Goal: Task Accomplishment & Management: Use online tool/utility

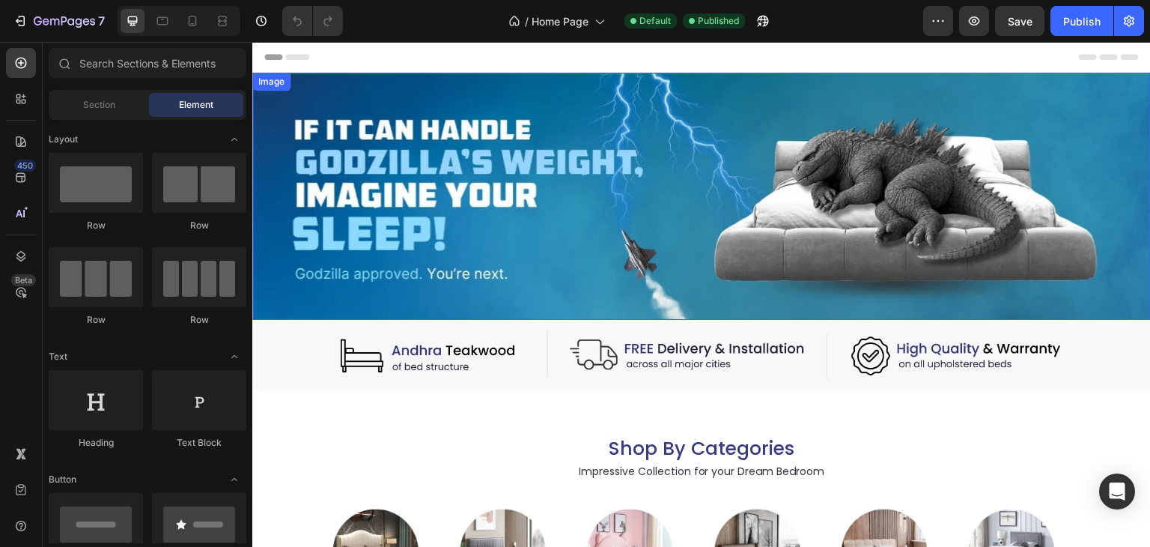
click at [521, 260] on img at bounding box center [701, 196] width 898 height 247
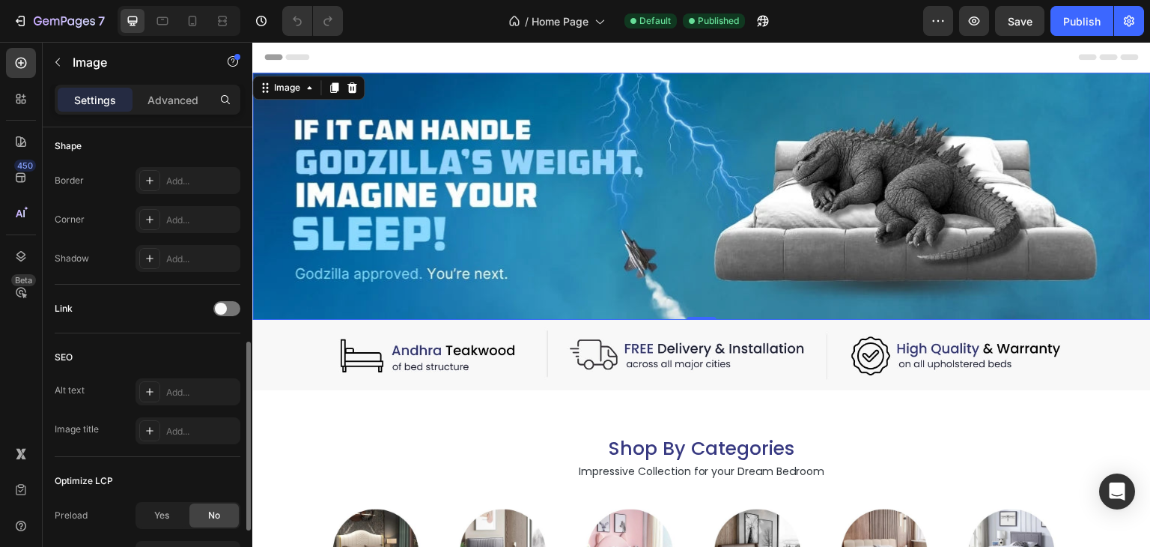
scroll to position [668, 0]
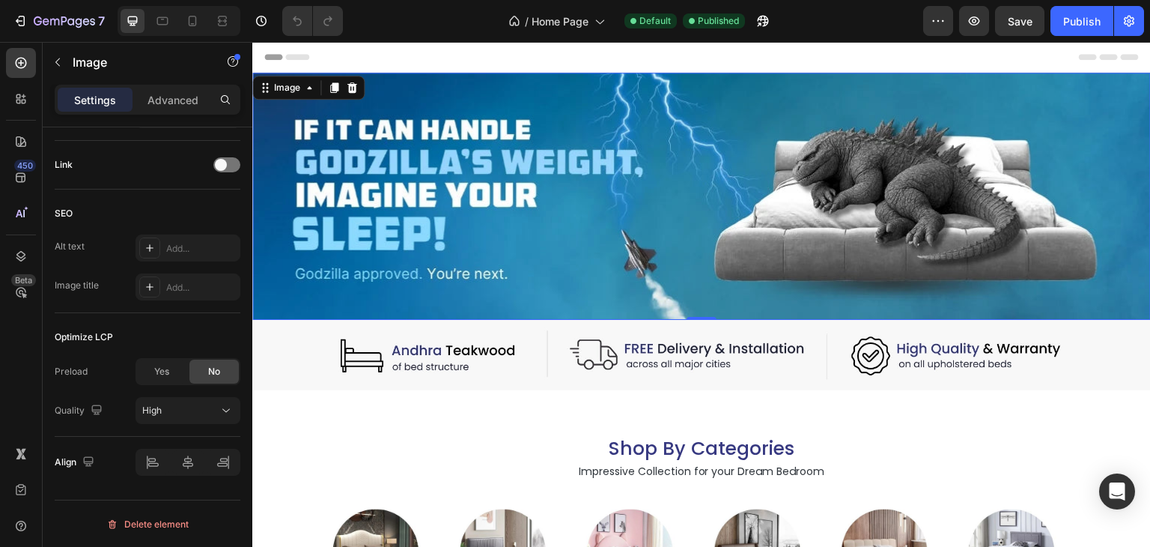
click at [395, 242] on img at bounding box center [701, 196] width 898 height 247
click at [228, 162] on div at bounding box center [226, 164] width 27 height 15
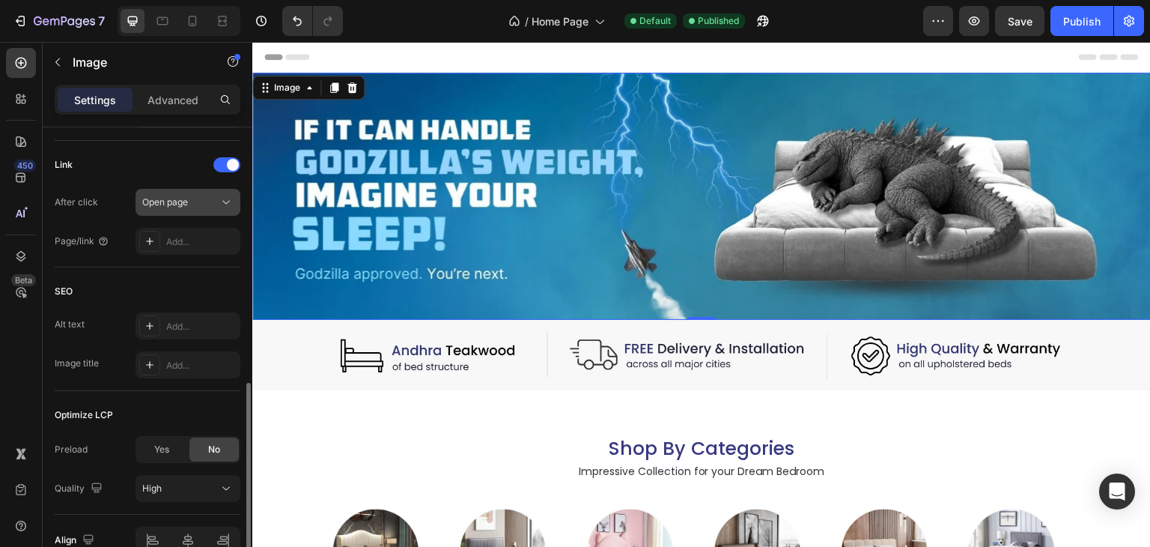
click at [196, 203] on div "Open page" at bounding box center [180, 201] width 76 height 13
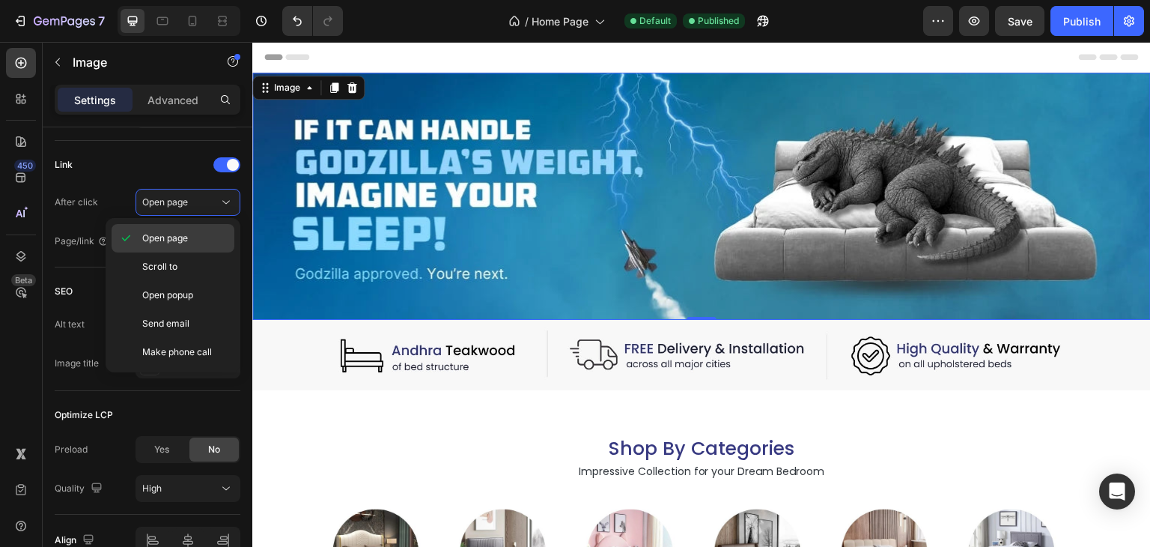
click at [178, 237] on span "Open page" at bounding box center [165, 237] width 46 height 13
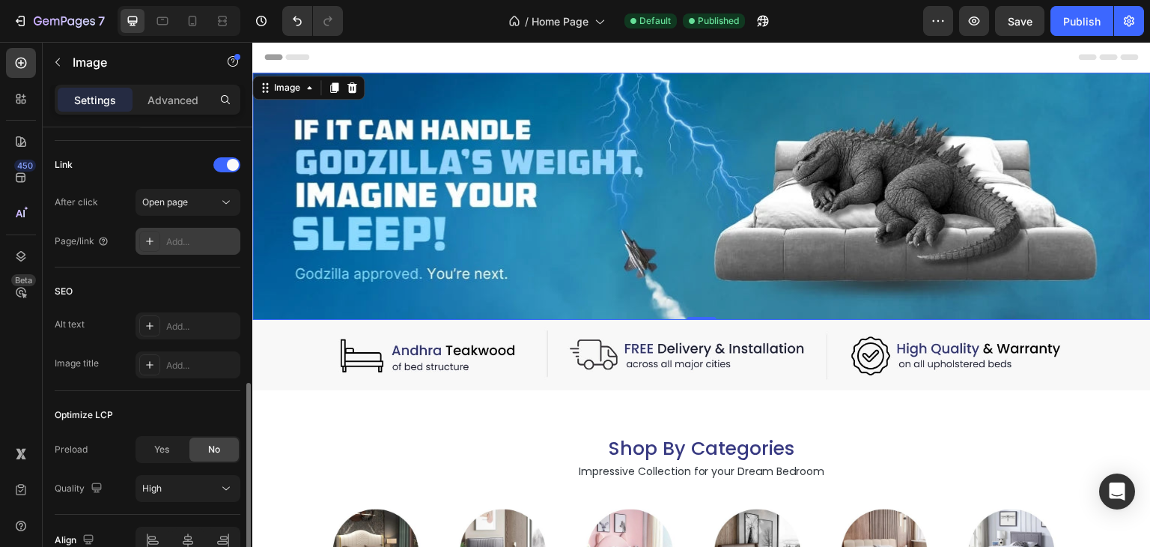
click at [186, 240] on div "Add..." at bounding box center [201, 241] width 70 height 13
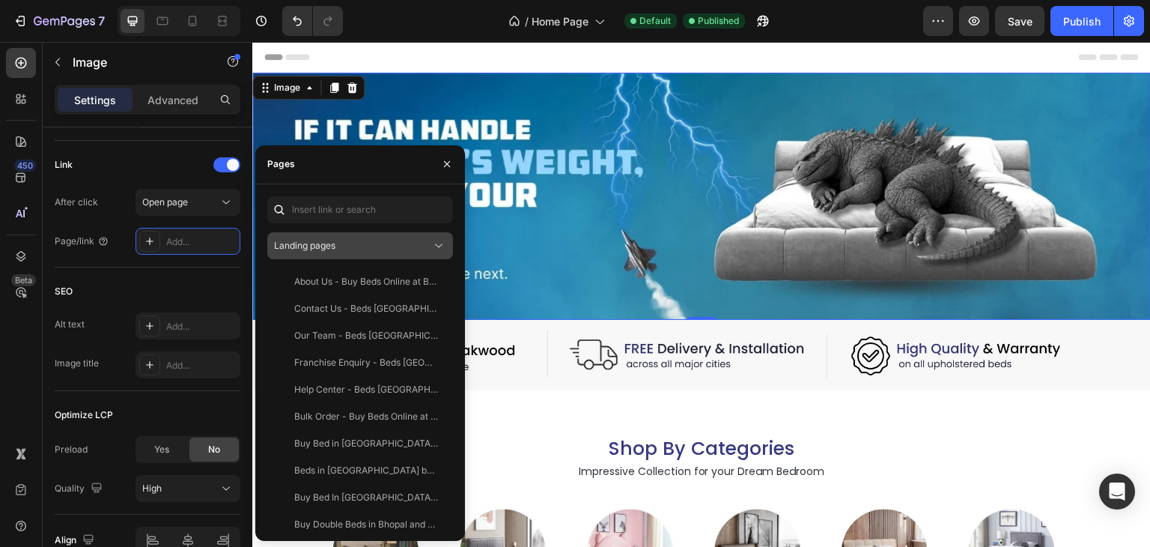
click at [337, 252] on div "Landing pages" at bounding box center [352, 245] width 157 height 13
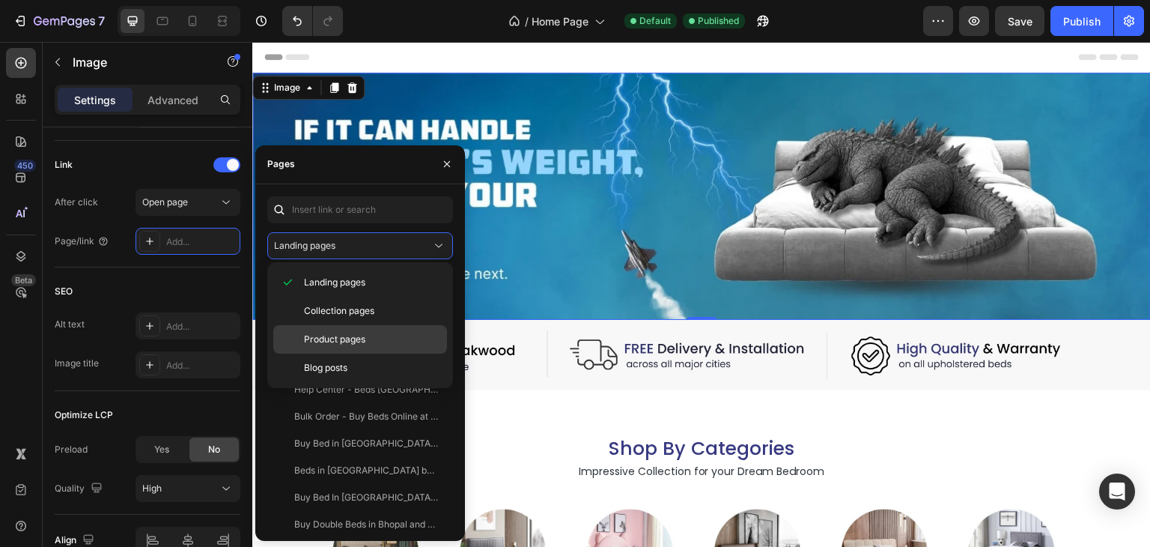
click at [356, 333] on span "Product pages" at bounding box center [334, 338] width 61 height 13
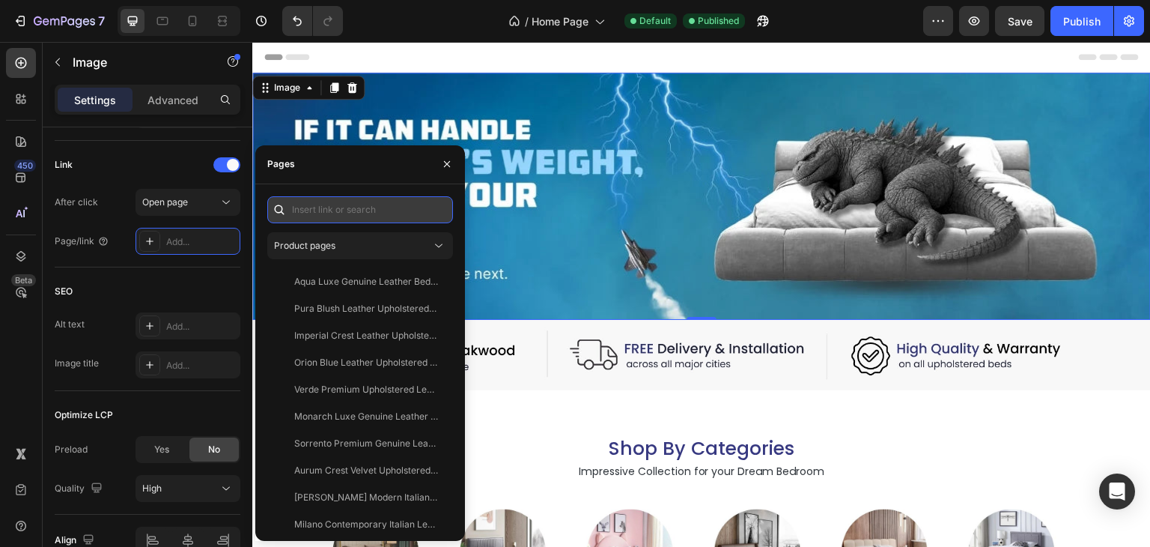
click at [357, 210] on input "text" at bounding box center [360, 209] width 186 height 27
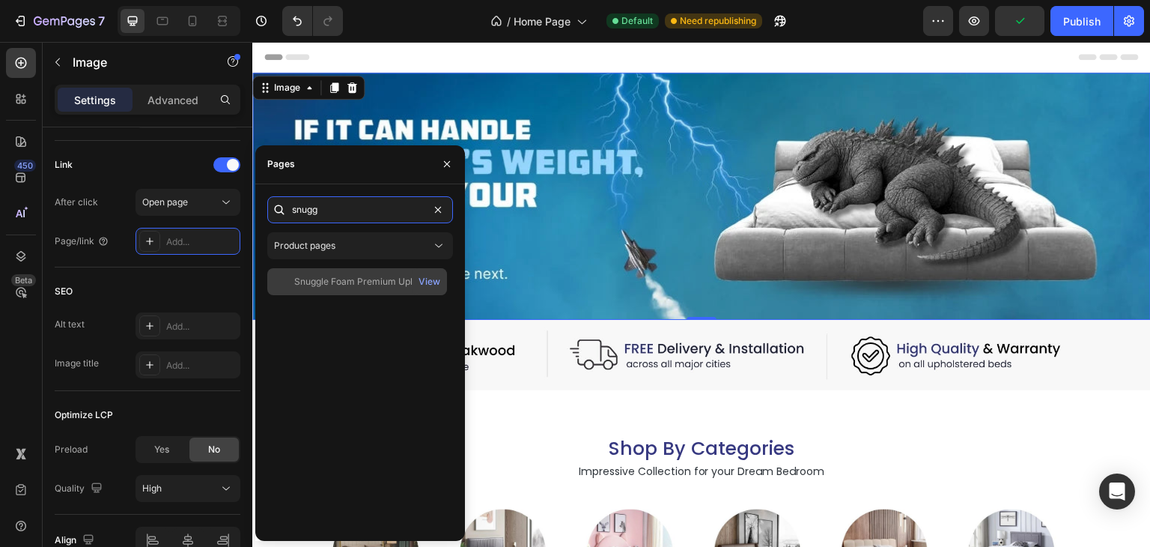
type input "snugg"
click at [383, 283] on div "Snuggle Foam Premium Upholstered Bed" at bounding box center [366, 281] width 144 height 13
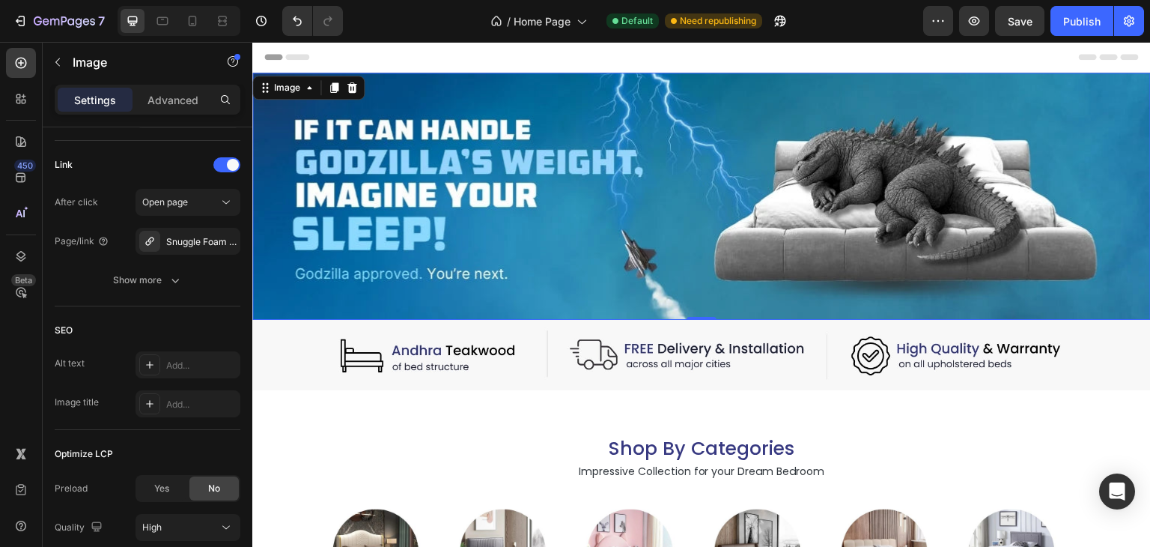
click at [24, 330] on div "450 Beta" at bounding box center [21, 243] width 30 height 391
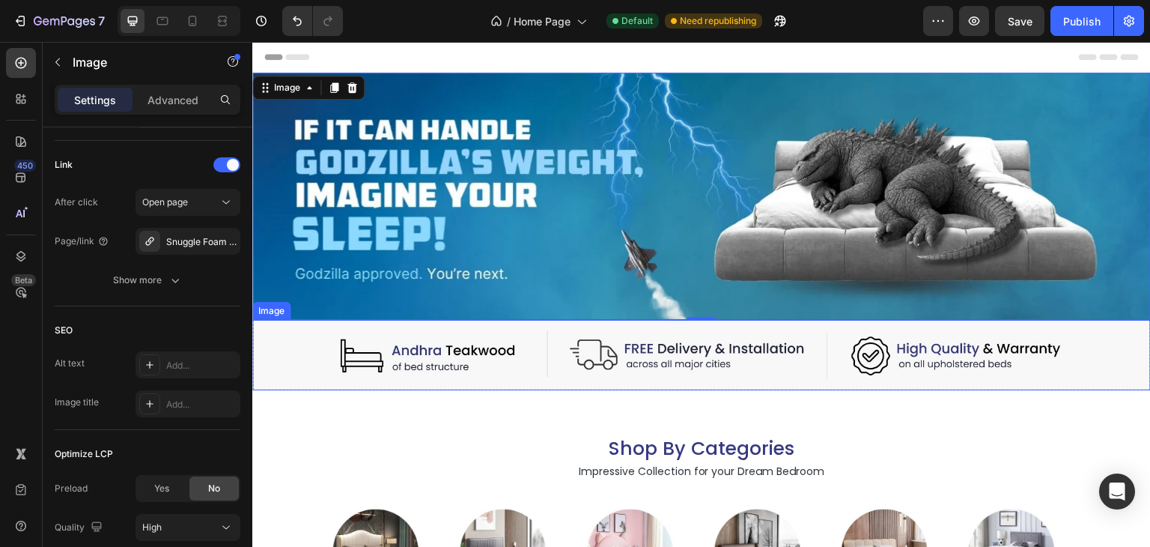
click at [463, 353] on img at bounding box center [701, 355] width 898 height 70
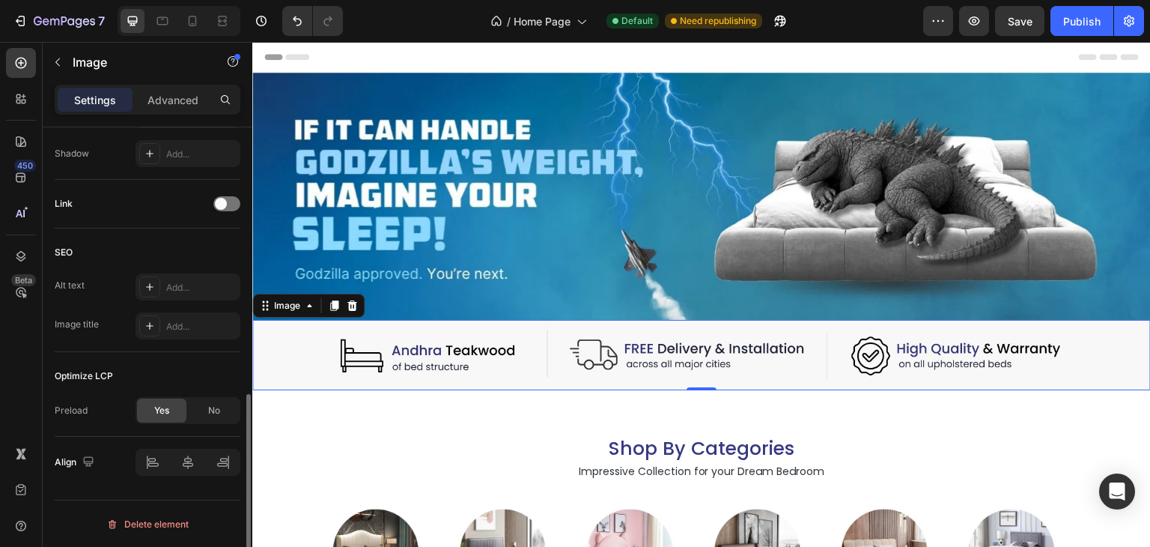
click at [231, 212] on div "Link" at bounding box center [148, 204] width 186 height 24
click at [231, 206] on div at bounding box center [226, 203] width 27 height 15
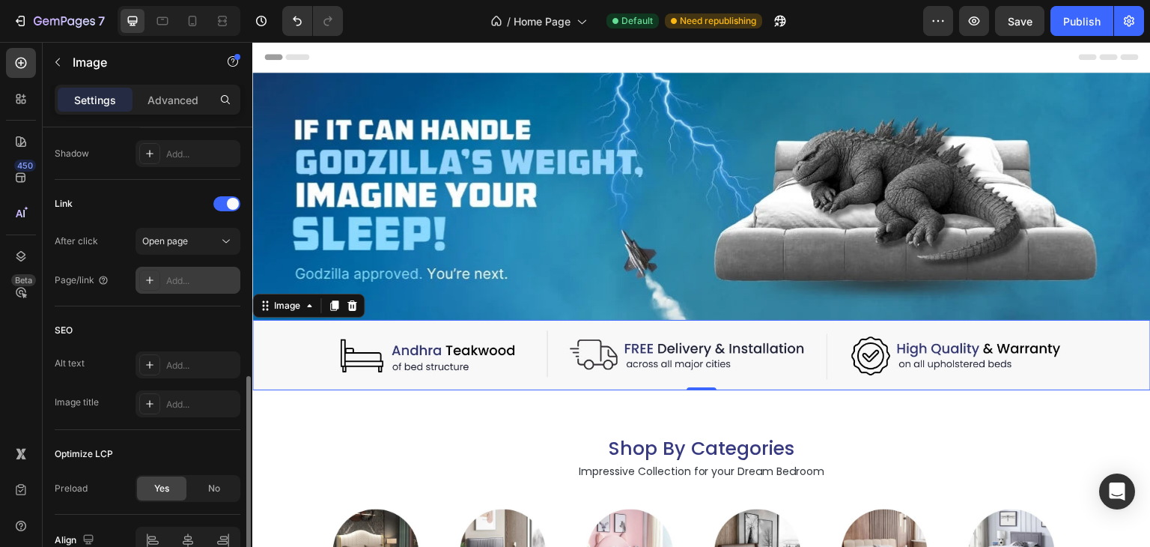
click at [192, 271] on div "Add..." at bounding box center [188, 280] width 105 height 27
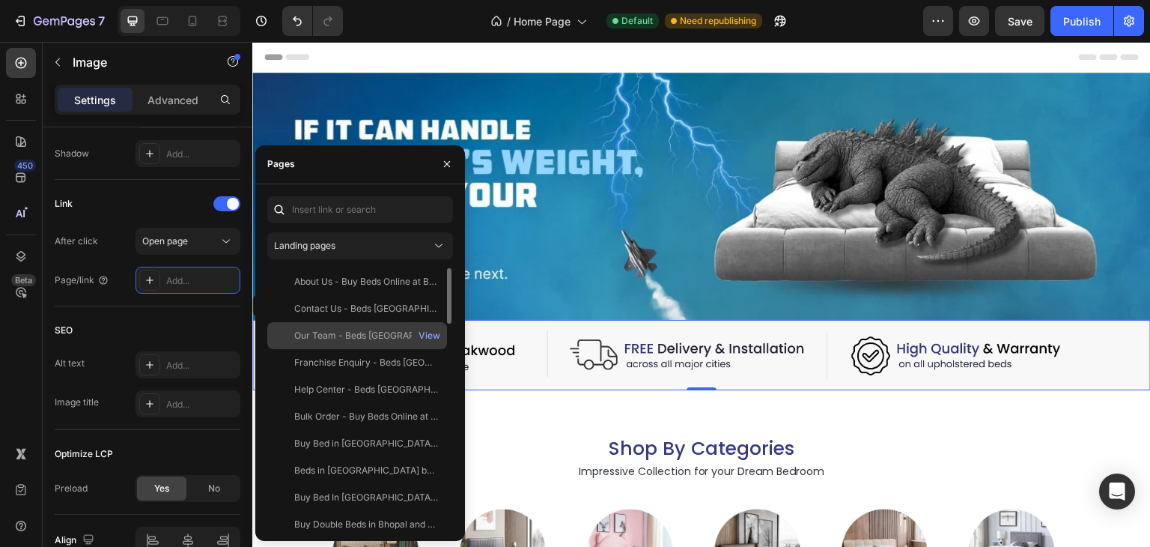
click at [352, 334] on div "Our Team - Beds [GEOGRAPHIC_DATA]" at bounding box center [366, 335] width 144 height 13
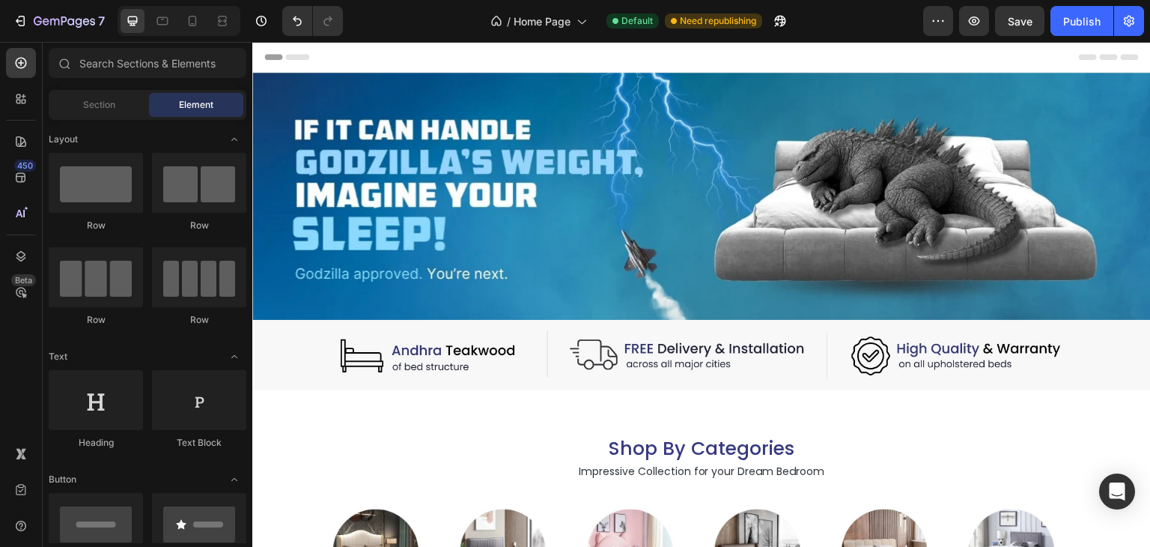
click at [407, 58] on div "Header" at bounding box center [701, 57] width 874 height 30
click at [190, 16] on icon at bounding box center [193, 21] width 8 height 10
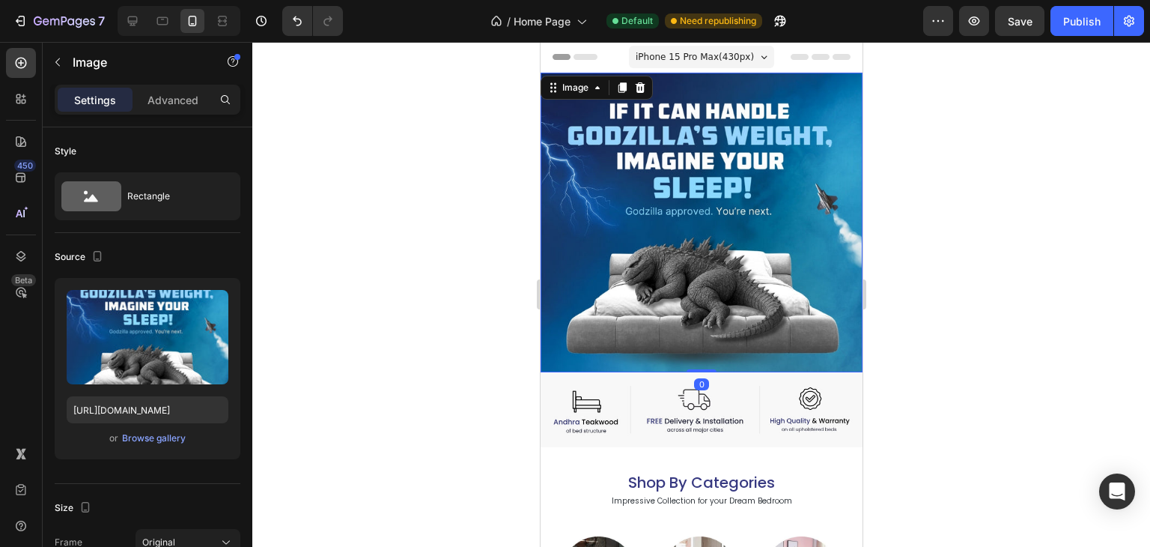
click at [696, 213] on img at bounding box center [701, 222] width 322 height 299
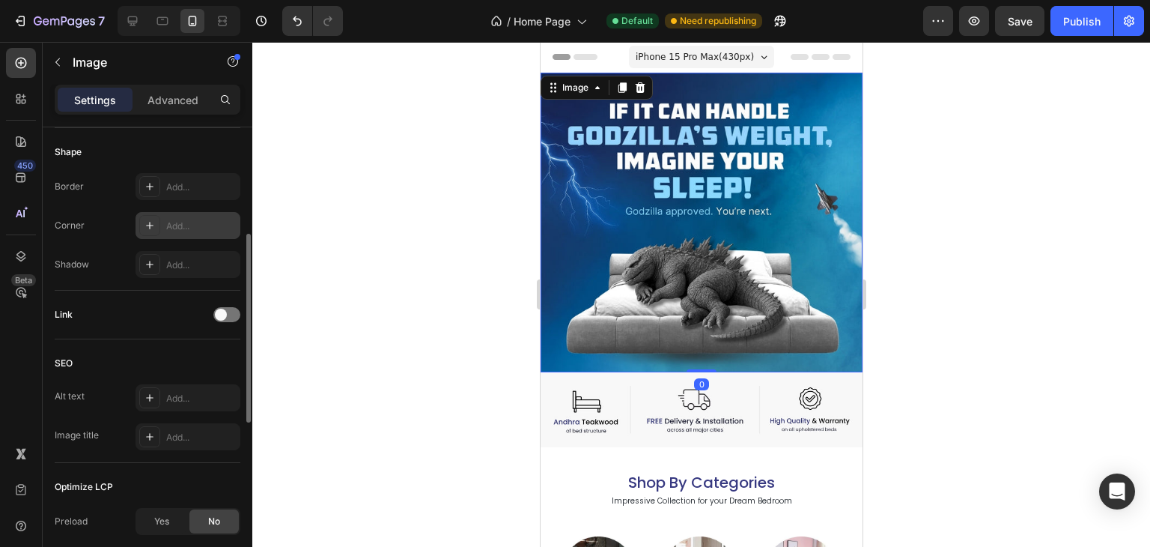
scroll to position [443, 0]
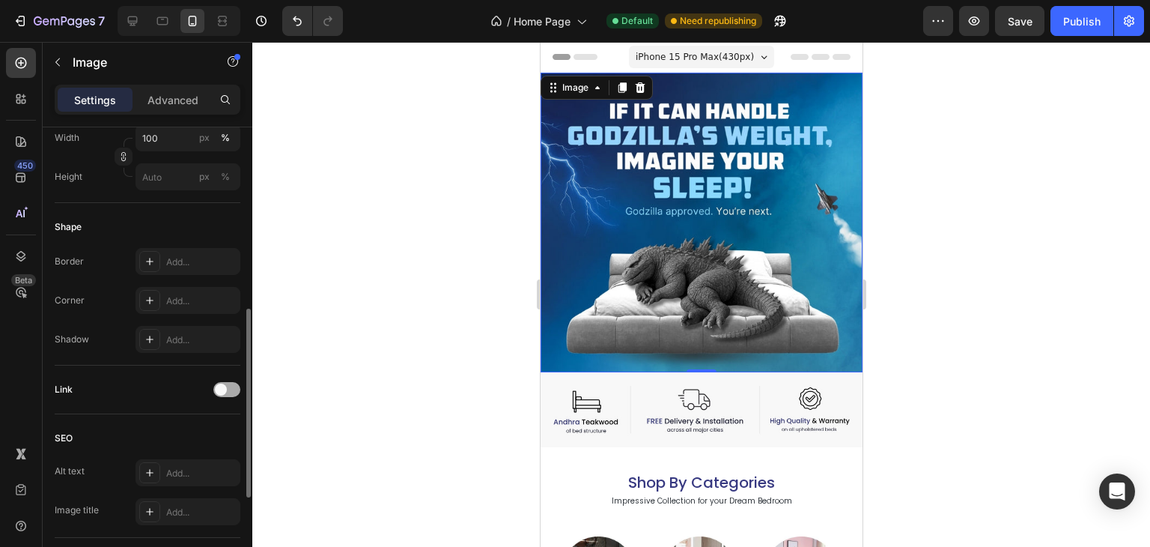
click at [225, 383] on div at bounding box center [226, 389] width 27 height 15
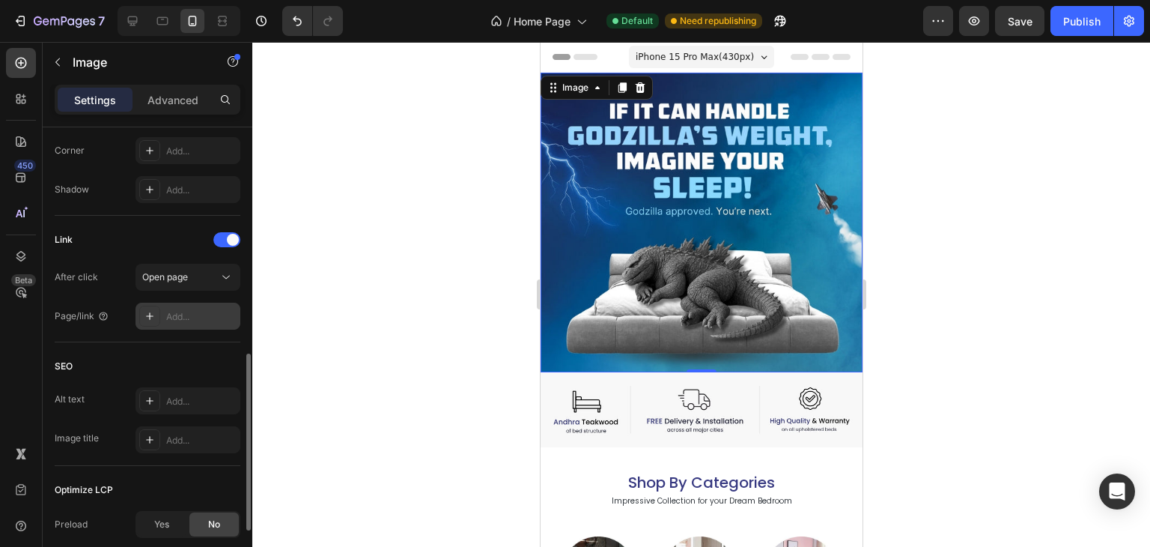
click at [192, 322] on div "Add..." at bounding box center [188, 315] width 105 height 27
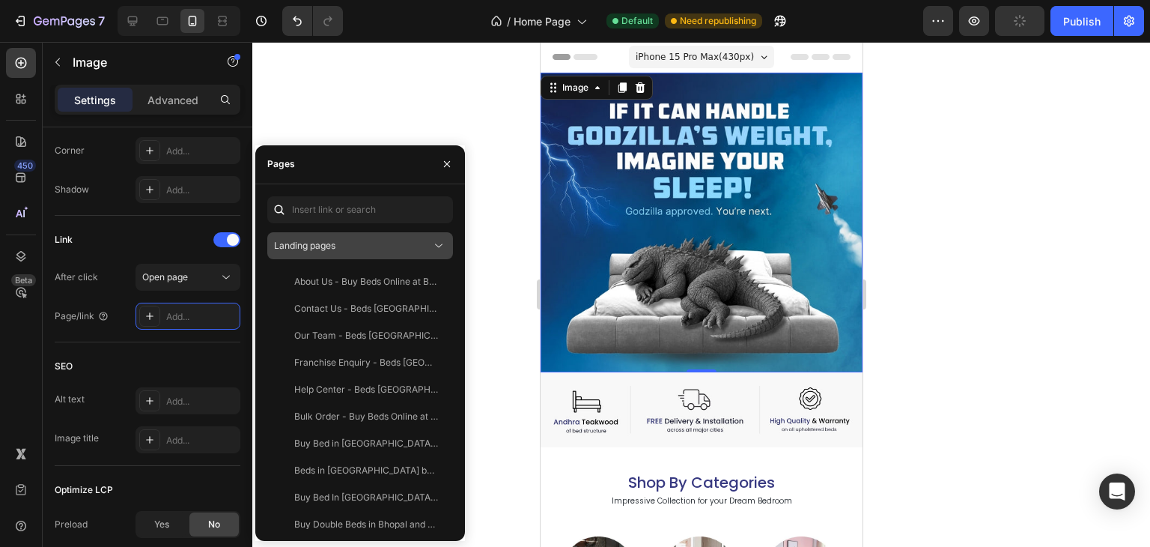
click at [346, 239] on div "Landing pages" at bounding box center [352, 245] width 157 height 13
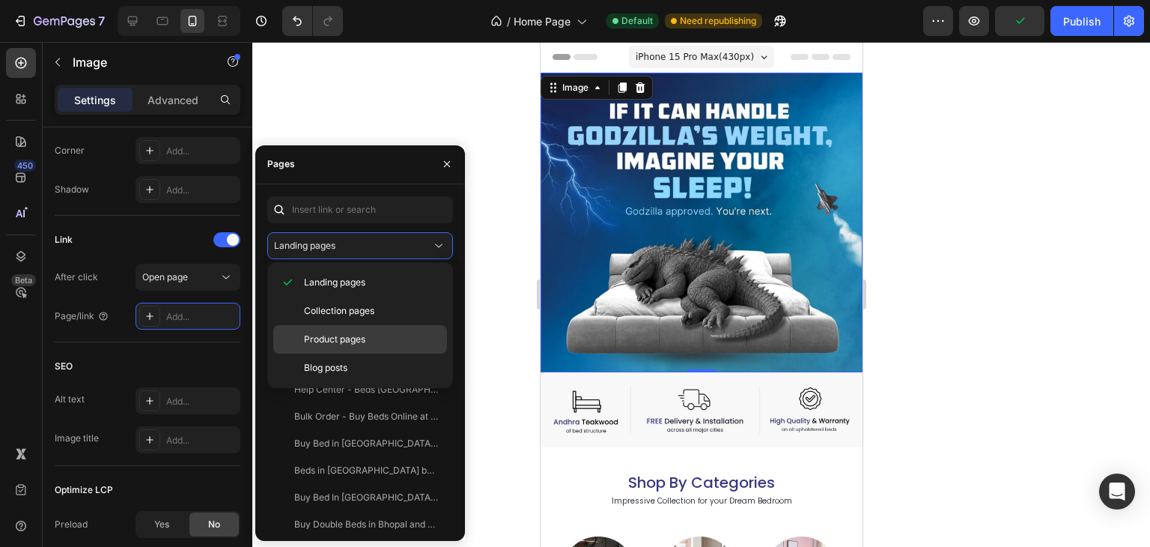
click at [346, 332] on span "Product pages" at bounding box center [334, 338] width 61 height 13
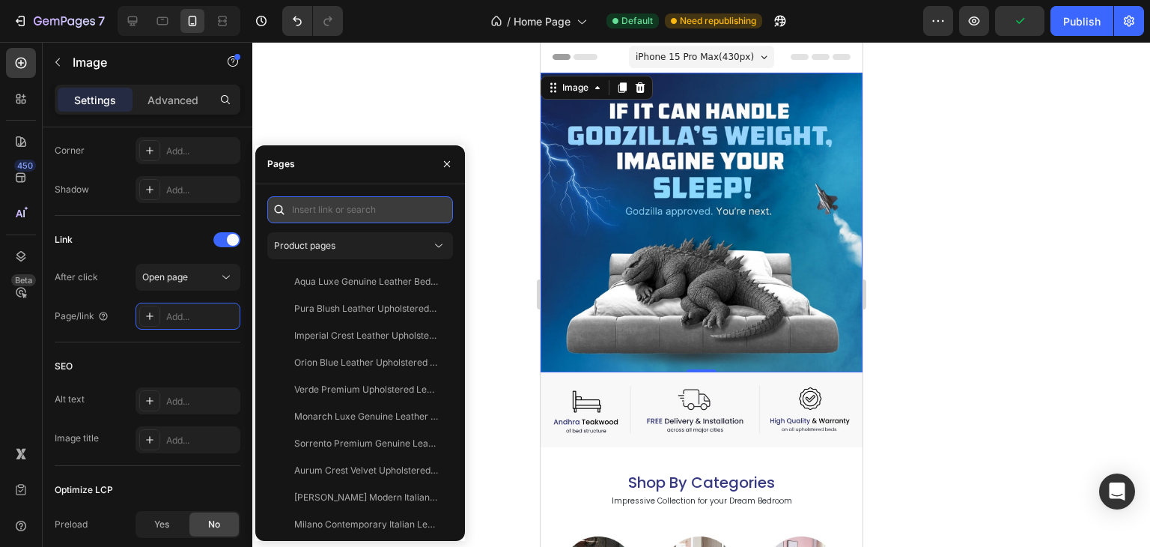
click at [386, 203] on input "text" at bounding box center [360, 209] width 186 height 27
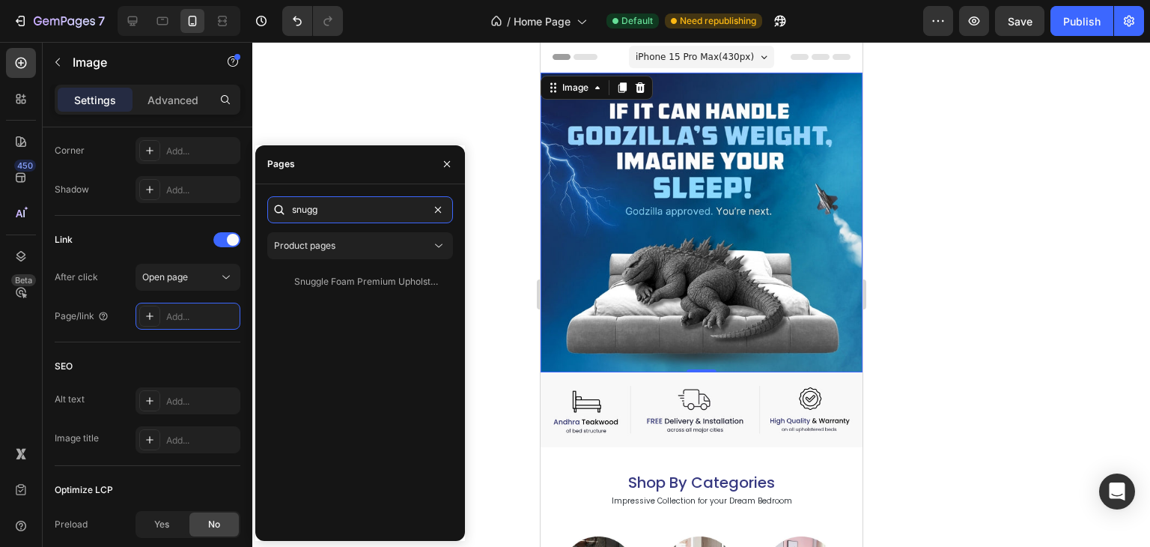
type input "snugg"
click at [353, 296] on div "Snuggle Foam Premium Upholstered Bed View" at bounding box center [360, 398] width 186 height 261
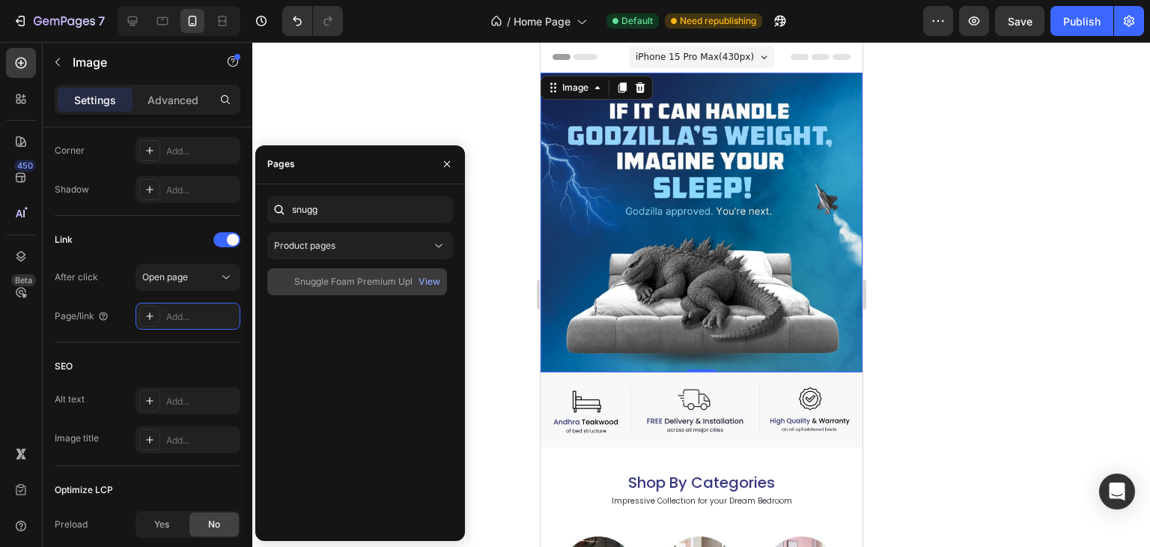
click at [353, 270] on div "Snuggle Foam Premium Upholstered Bed View" at bounding box center [357, 281] width 180 height 27
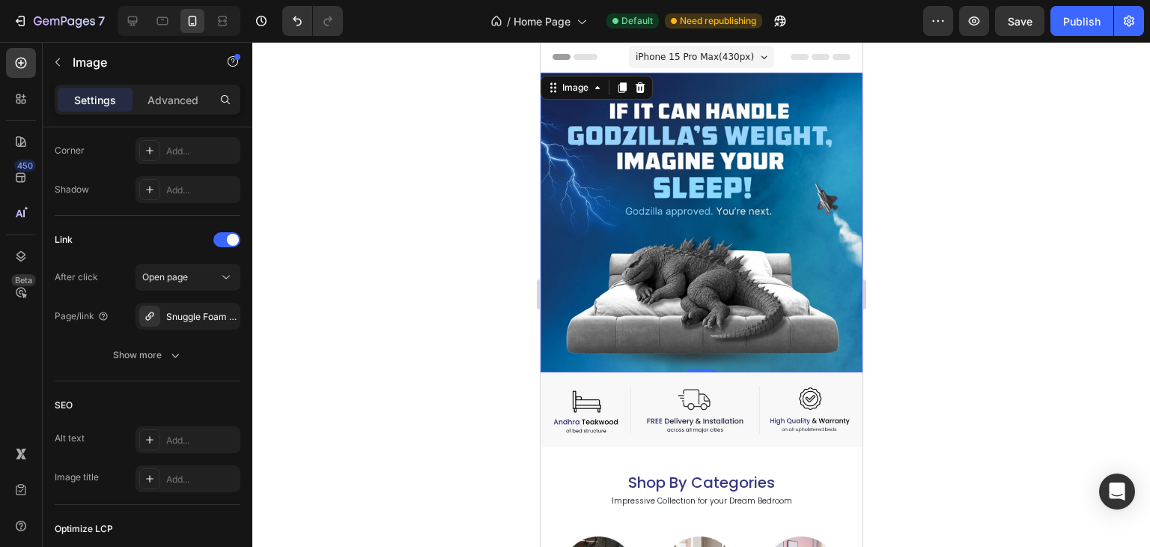
click at [380, 118] on div at bounding box center [701, 294] width 898 height 505
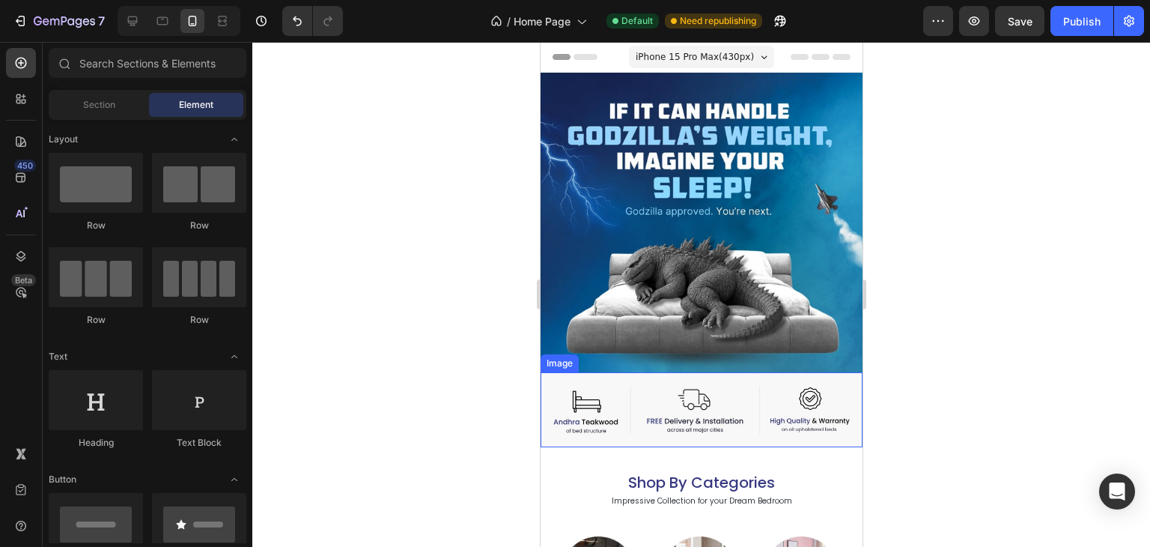
click at [702, 378] on img at bounding box center [701, 409] width 322 height 75
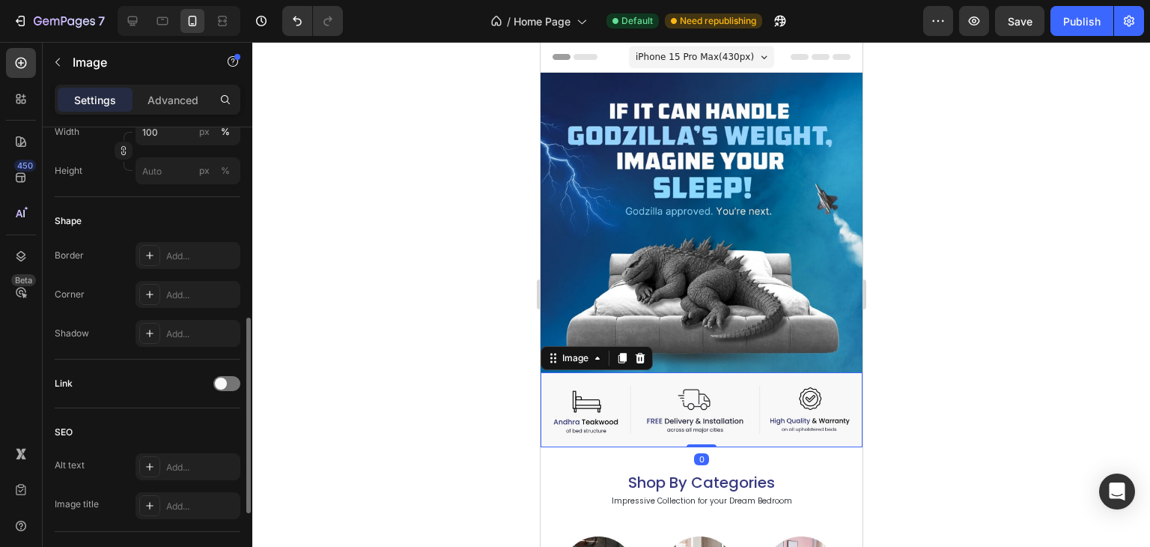
scroll to position [599, 0]
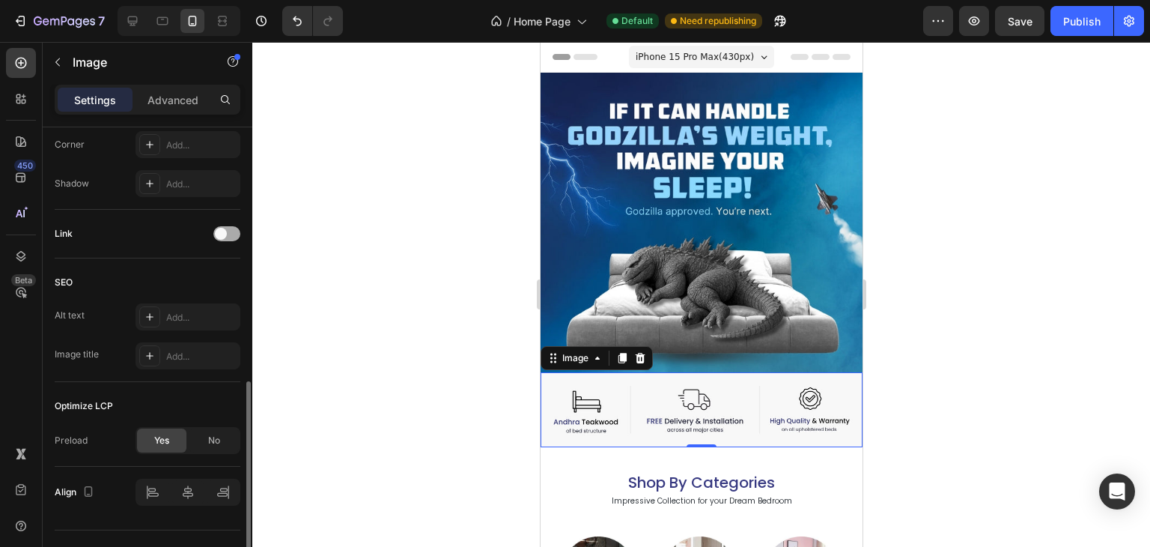
click at [227, 226] on div at bounding box center [226, 233] width 27 height 15
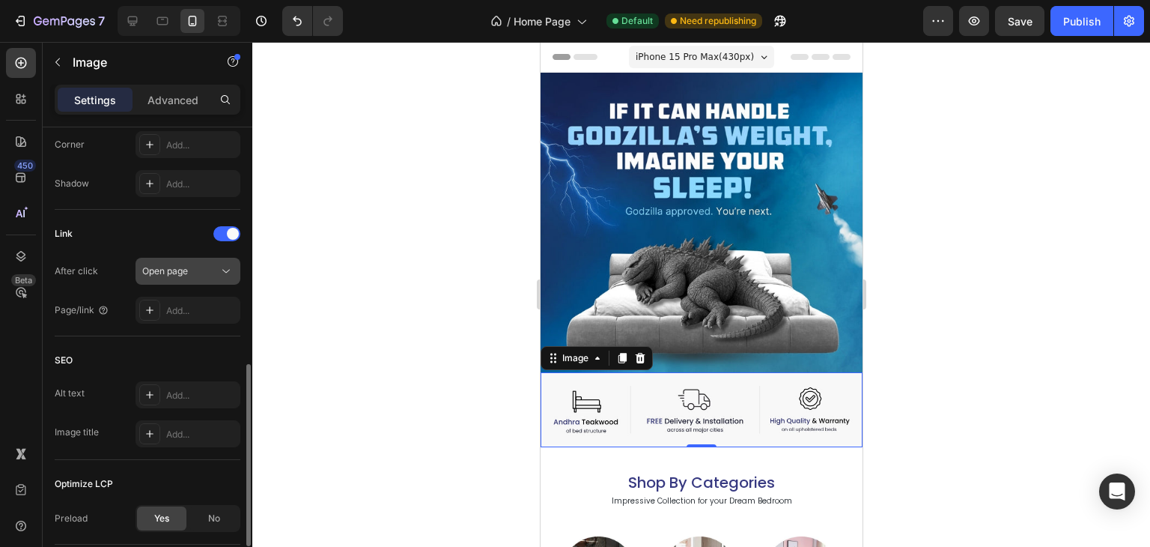
click at [195, 270] on div "Open page" at bounding box center [180, 270] width 76 height 13
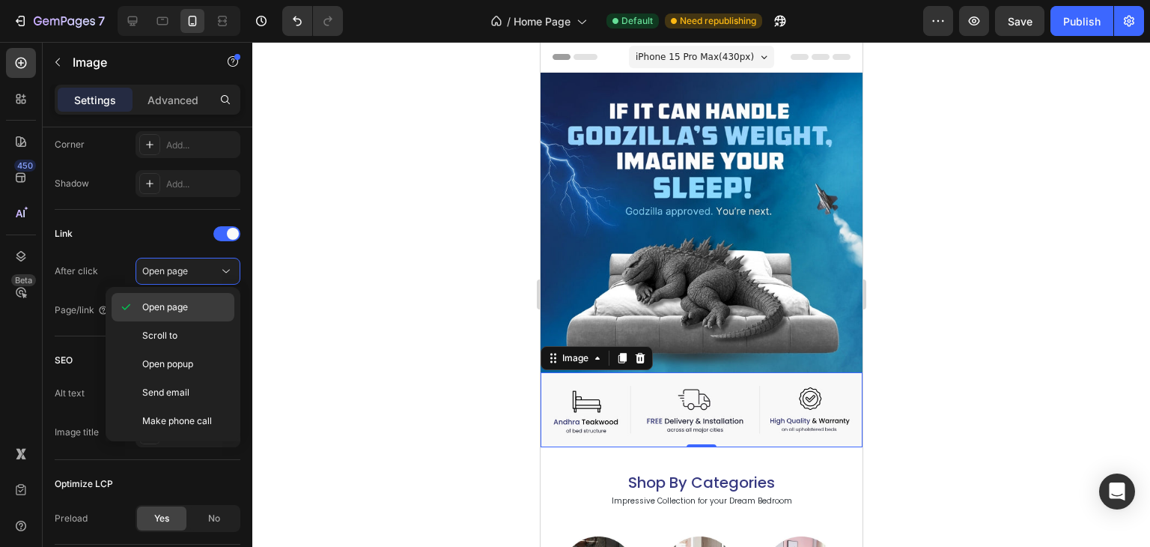
click at [195, 296] on div "Open page" at bounding box center [173, 307] width 123 height 28
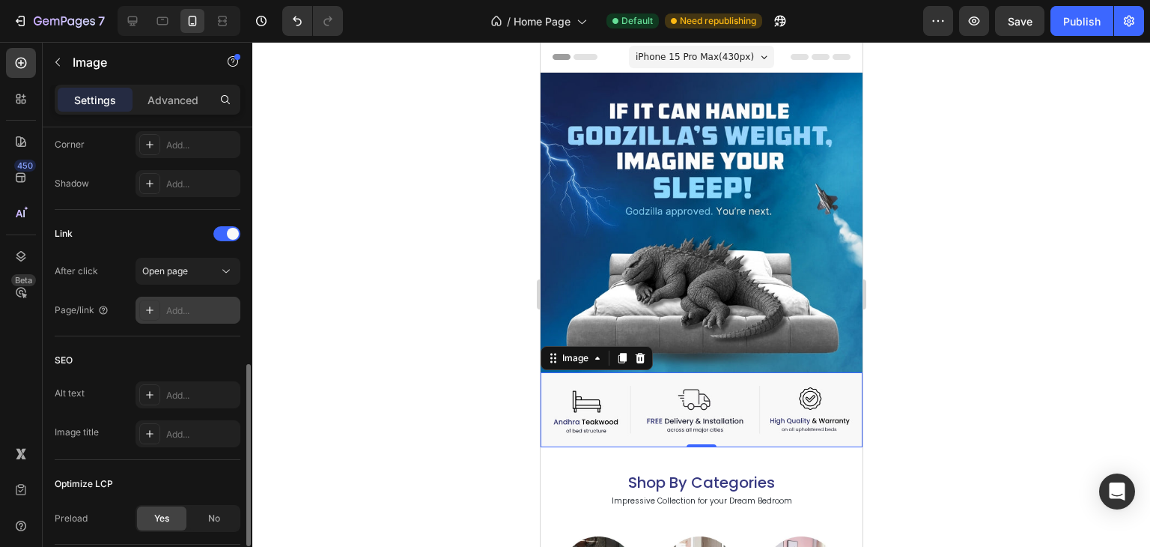
click at [199, 313] on div "Add..." at bounding box center [201, 310] width 70 height 13
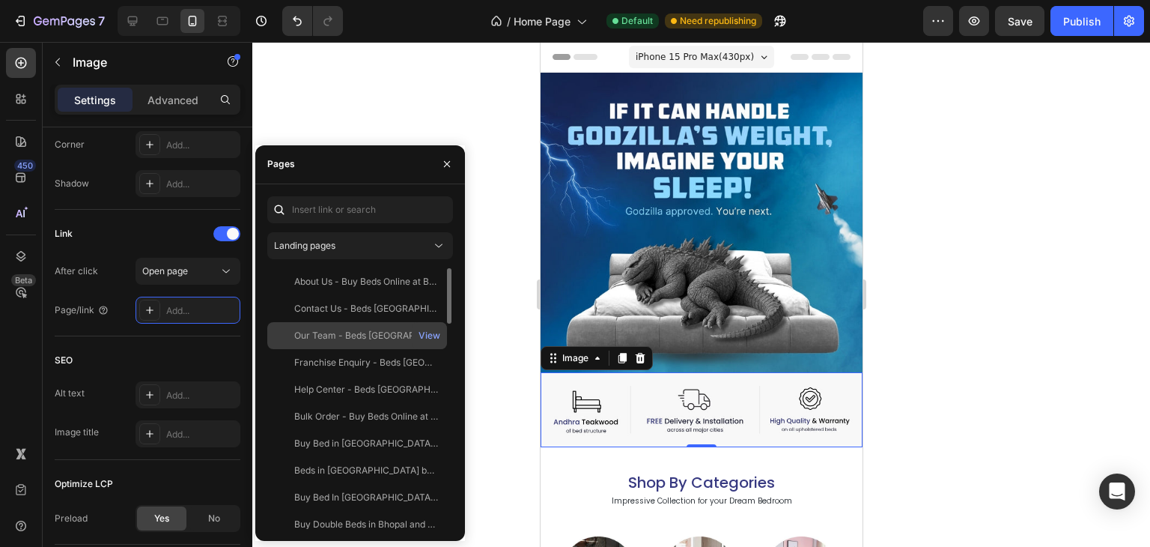
click at [327, 331] on div "Our Team - Beds [GEOGRAPHIC_DATA]" at bounding box center [366, 335] width 144 height 13
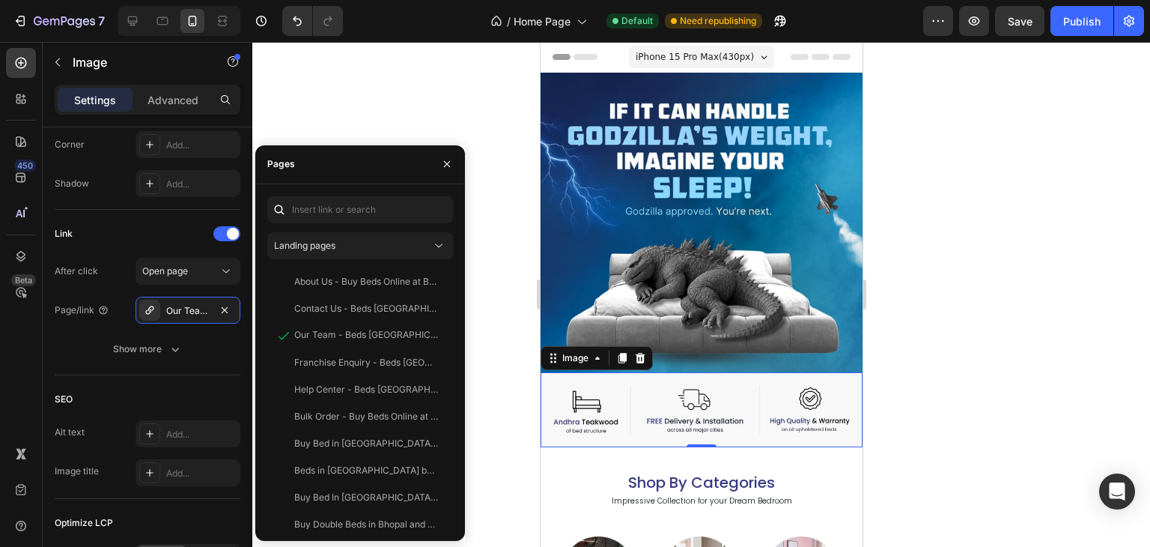
click at [360, 78] on div at bounding box center [701, 294] width 898 height 505
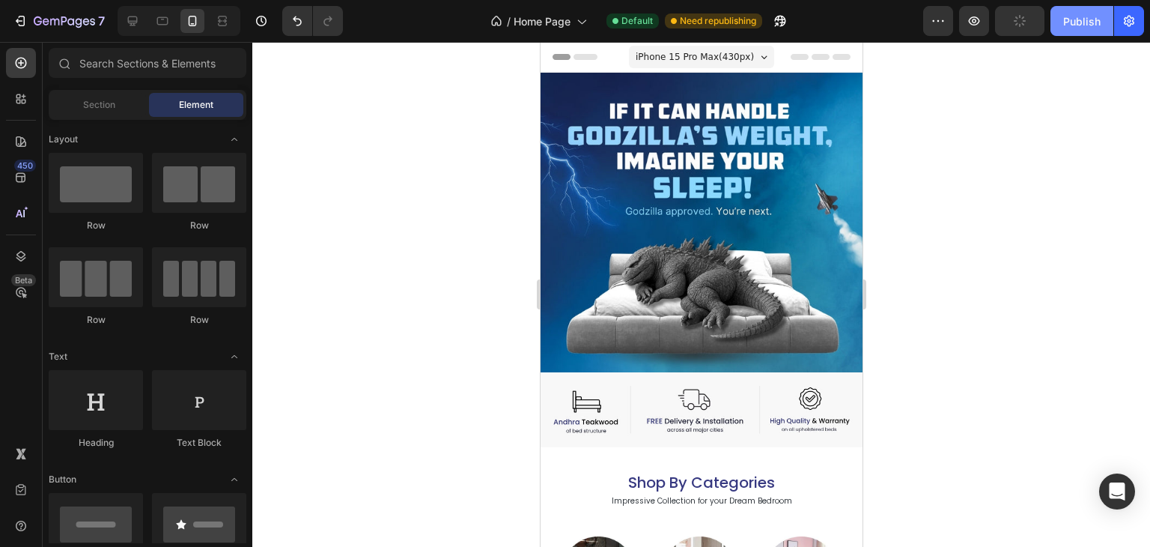
click at [1075, 30] on button "Publish" at bounding box center [1081, 21] width 63 height 30
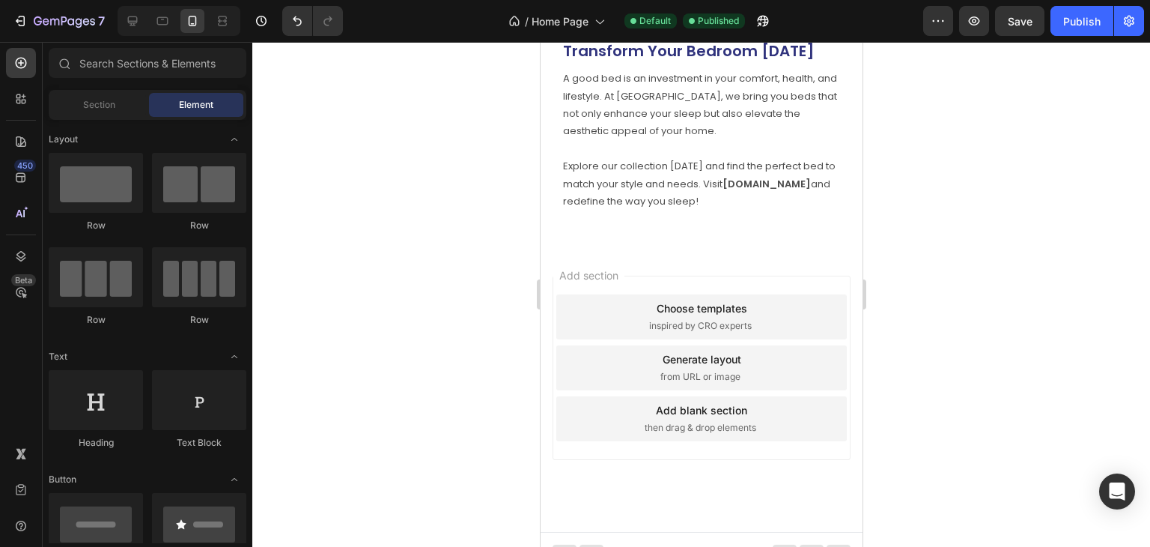
scroll to position [7514, 0]
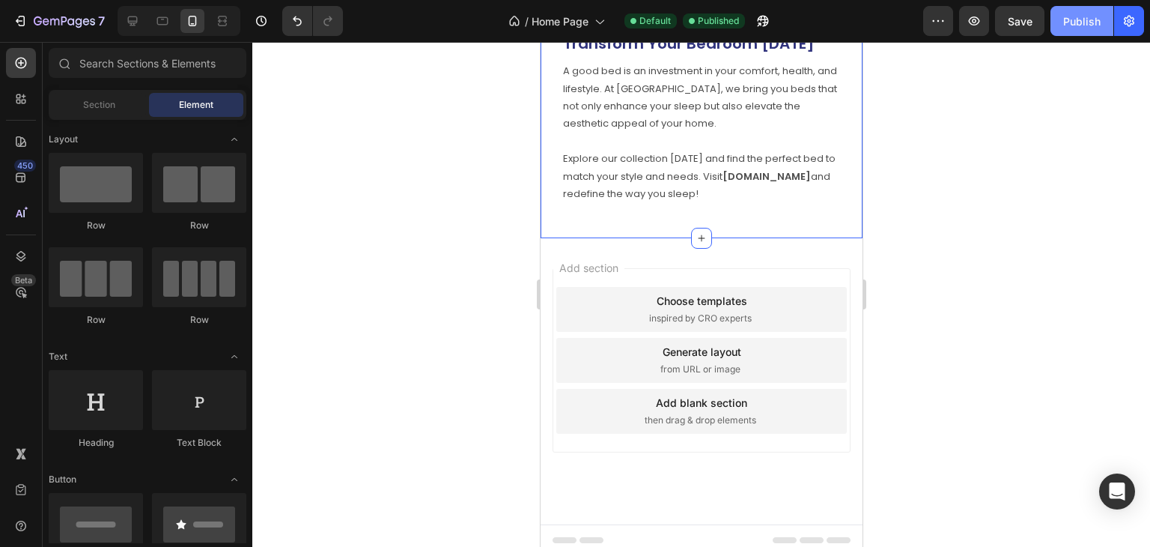
click at [1067, 17] on div "Publish" at bounding box center [1081, 21] width 37 height 16
